Goal: Check status: Check status

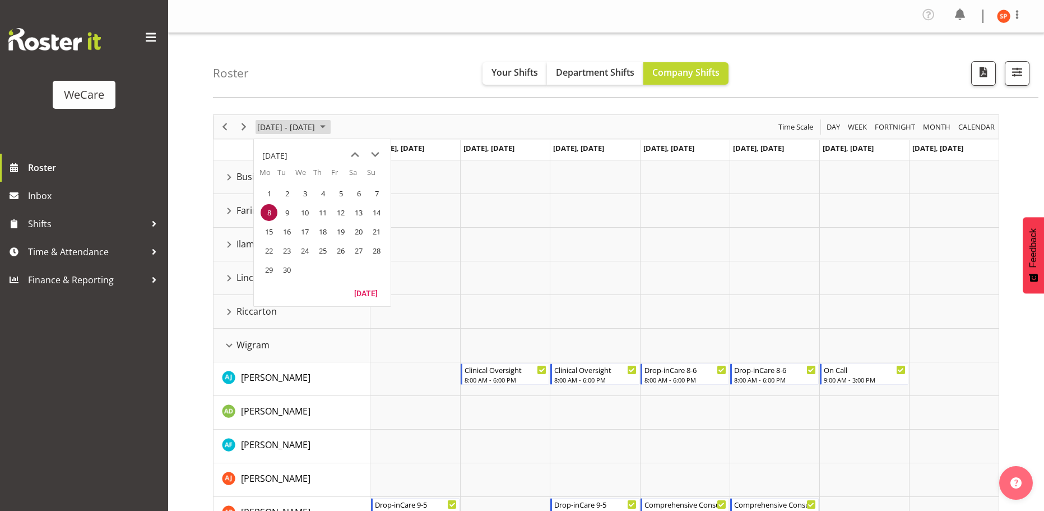
scroll to position [353, 0]
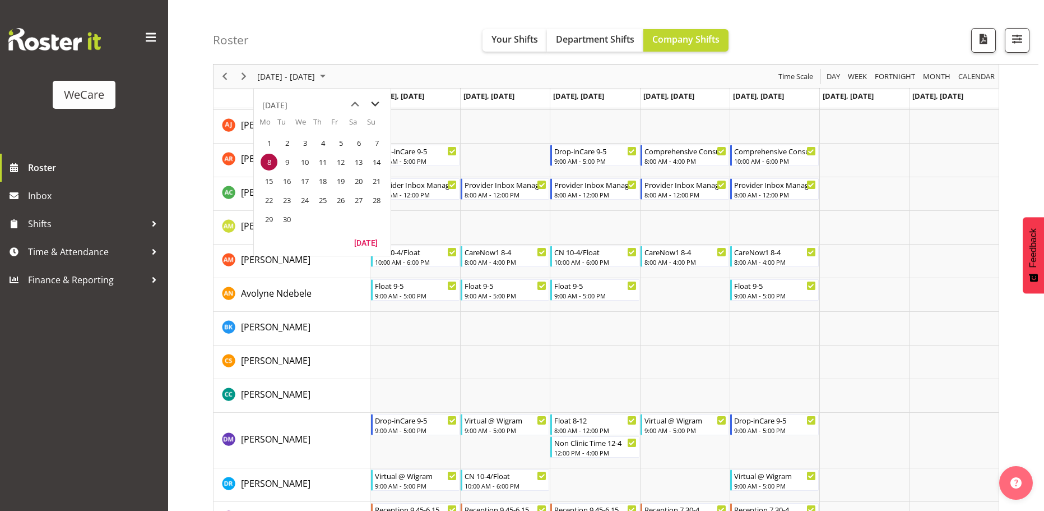
click at [375, 105] on span "next month" at bounding box center [375, 104] width 20 height 20
click at [358, 105] on span "previous month" at bounding box center [355, 104] width 20 height 20
drag, startPoint x: 372, startPoint y: 105, endPoint x: 370, endPoint y: 112, distance: 6.6
click at [372, 106] on span "next month" at bounding box center [375, 104] width 20 height 20
click at [271, 156] on span "6" at bounding box center [269, 162] width 17 height 17
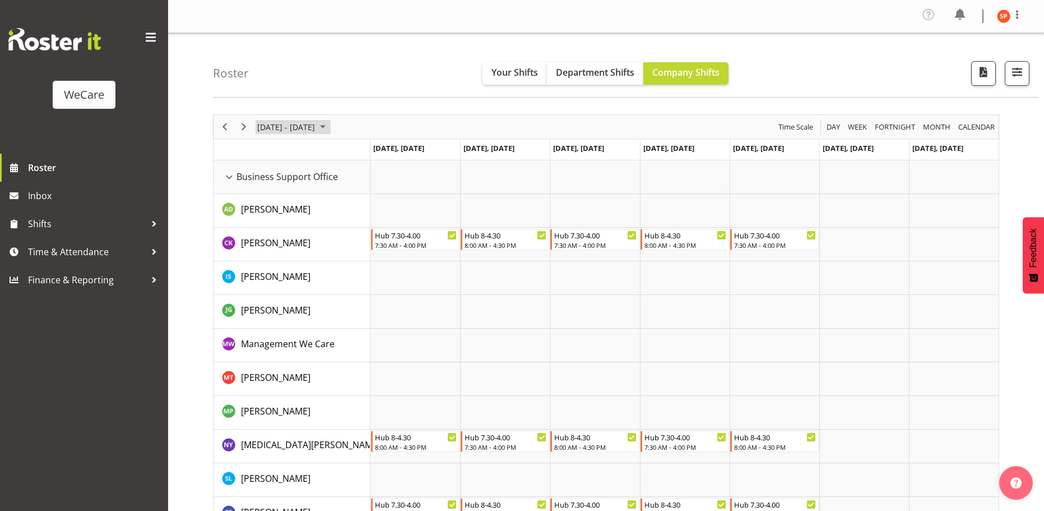
click at [272, 123] on span "[DATE] - [DATE]" at bounding box center [286, 127] width 60 height 14
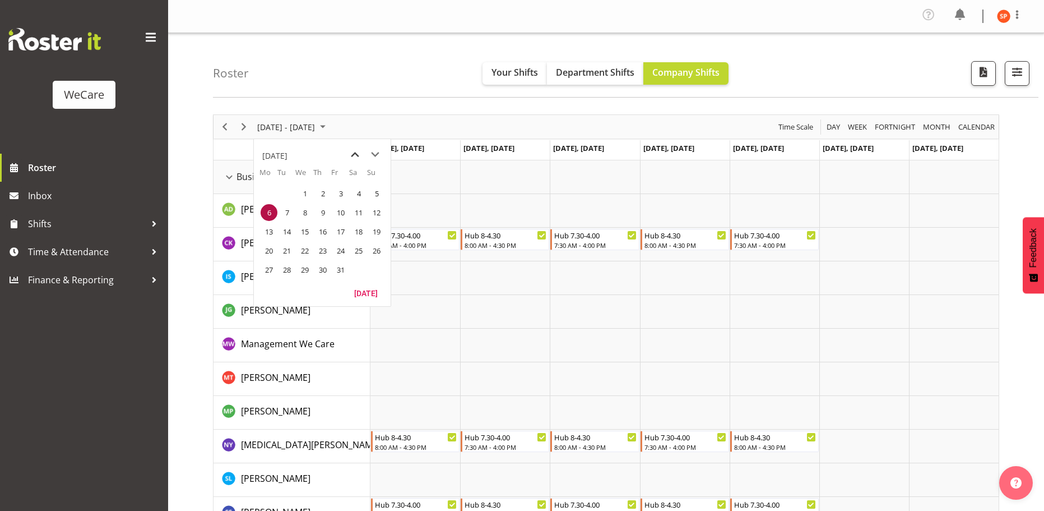
click at [351, 158] on span "previous month" at bounding box center [355, 155] width 20 height 20
click at [352, 157] on span "previous month" at bounding box center [355, 155] width 20 height 20
click at [373, 157] on span "next month" at bounding box center [375, 155] width 20 height 20
click at [266, 248] on span "22" at bounding box center [269, 250] width 17 height 17
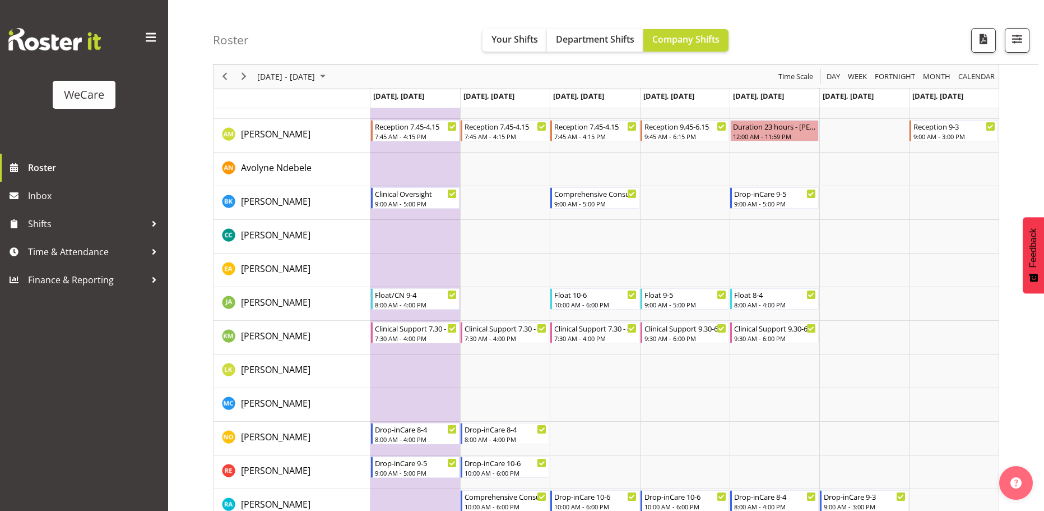
scroll to position [560, 0]
